Goal: Task Accomplishment & Management: Manage account settings

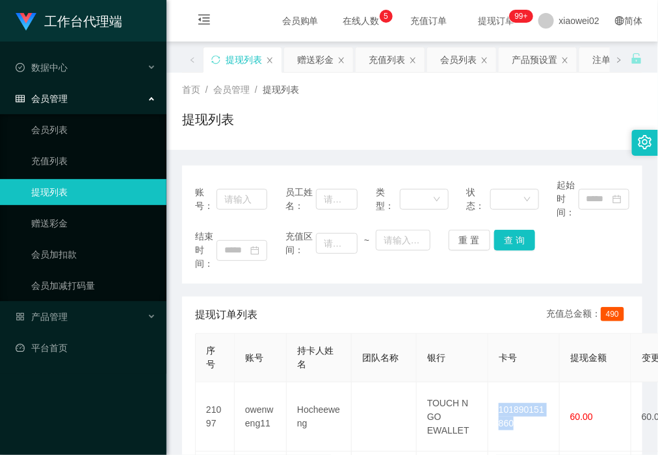
scroll to position [325, 0]
